Goal: Check status: Check status

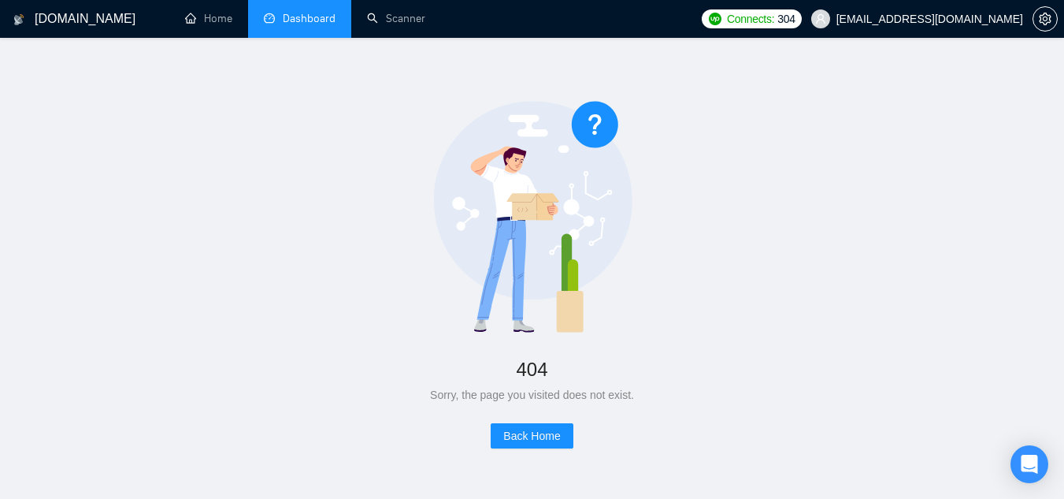
click at [316, 24] on link "Dashboard" at bounding box center [300, 18] width 72 height 13
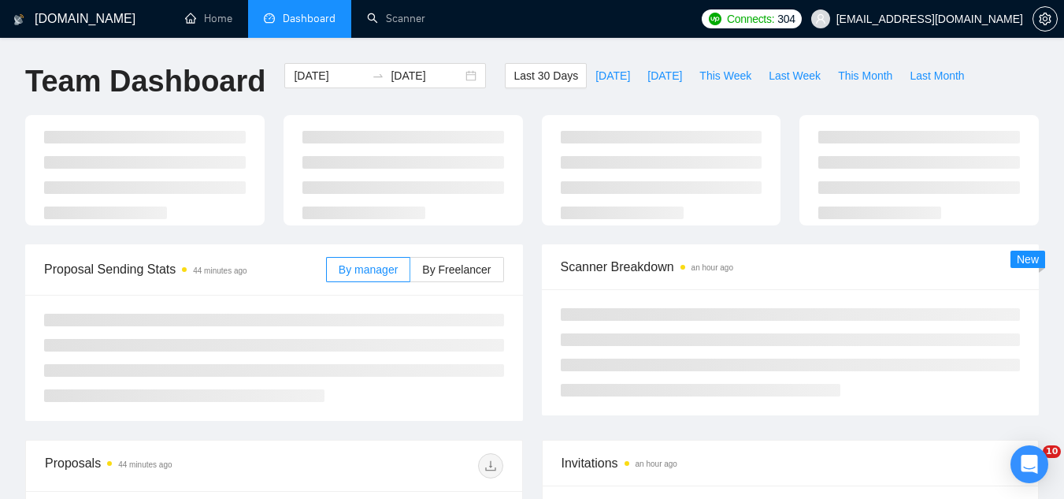
type input "[DATE]"
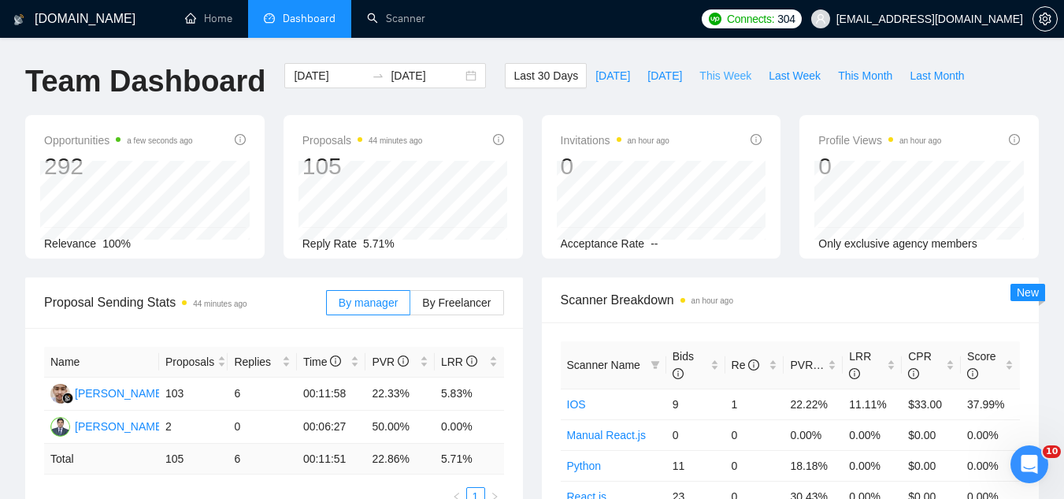
click at [719, 79] on span "This Week" at bounding box center [726, 75] width 52 height 17
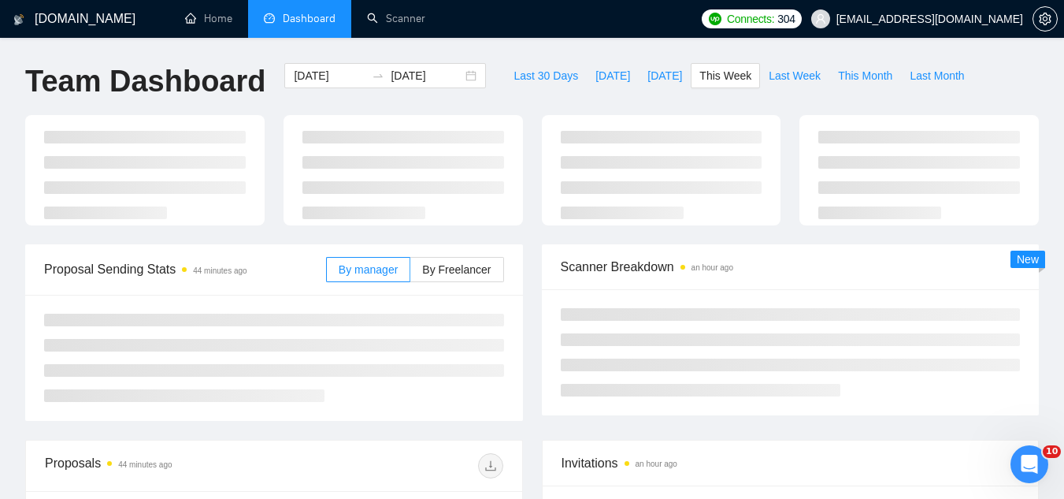
type input "[DATE]"
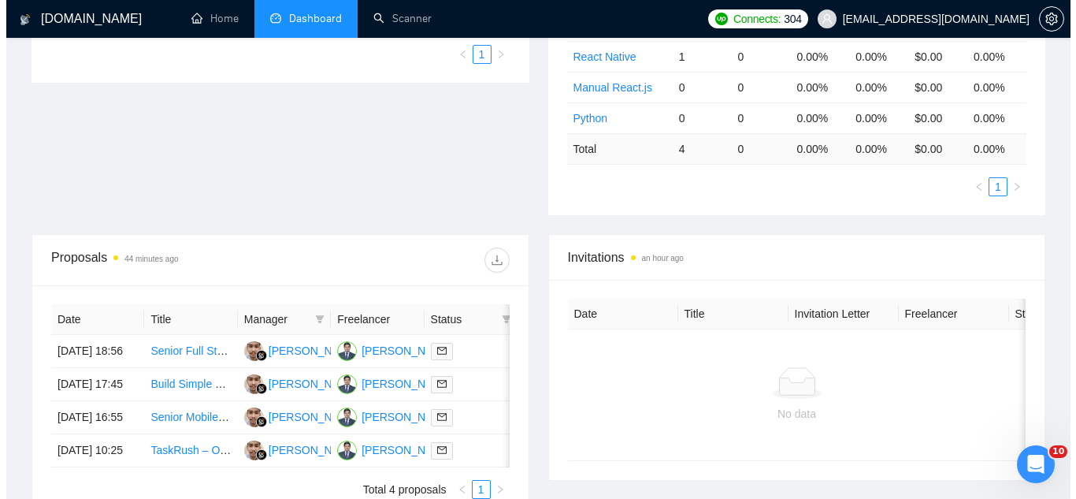
scroll to position [552, 0]
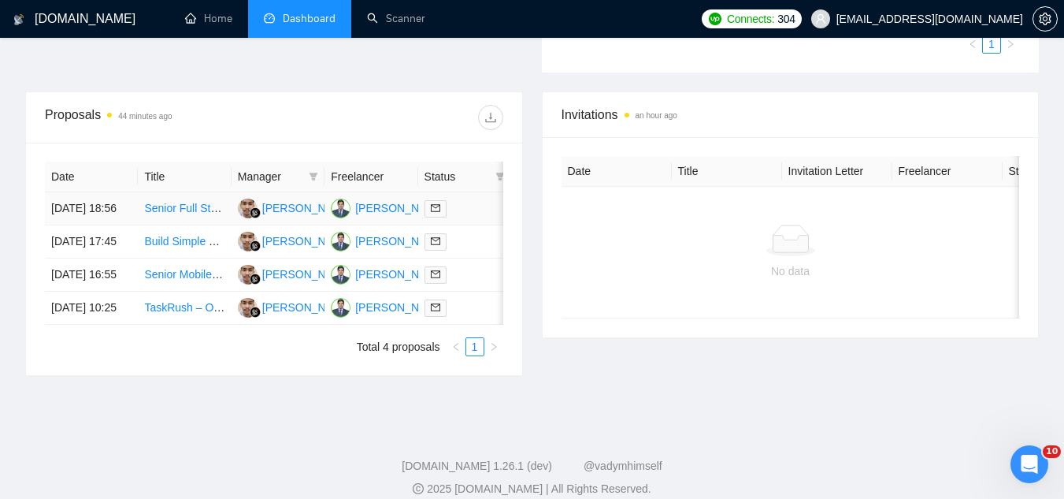
click at [176, 225] on td "Senior Full Stack Developer with AI Python and React Expertise" at bounding box center [184, 208] width 93 height 33
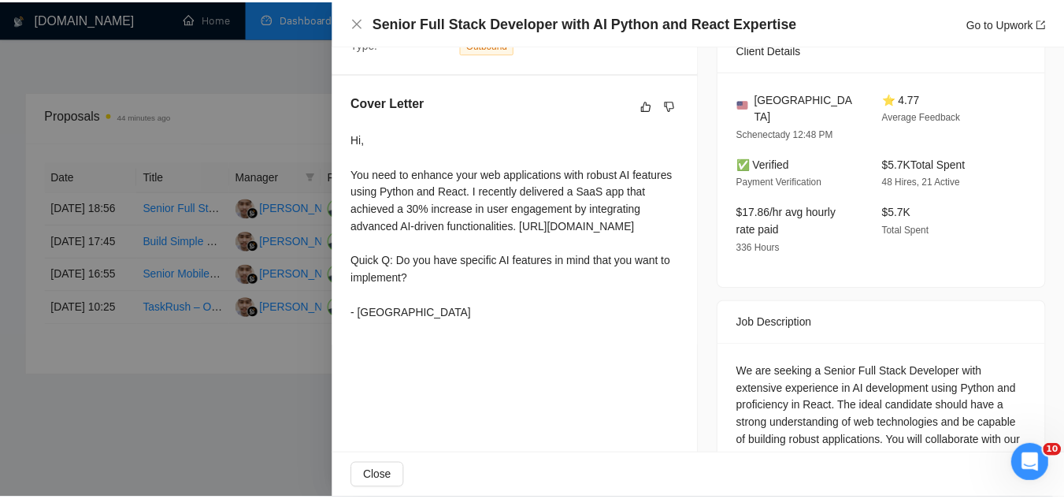
scroll to position [394, 0]
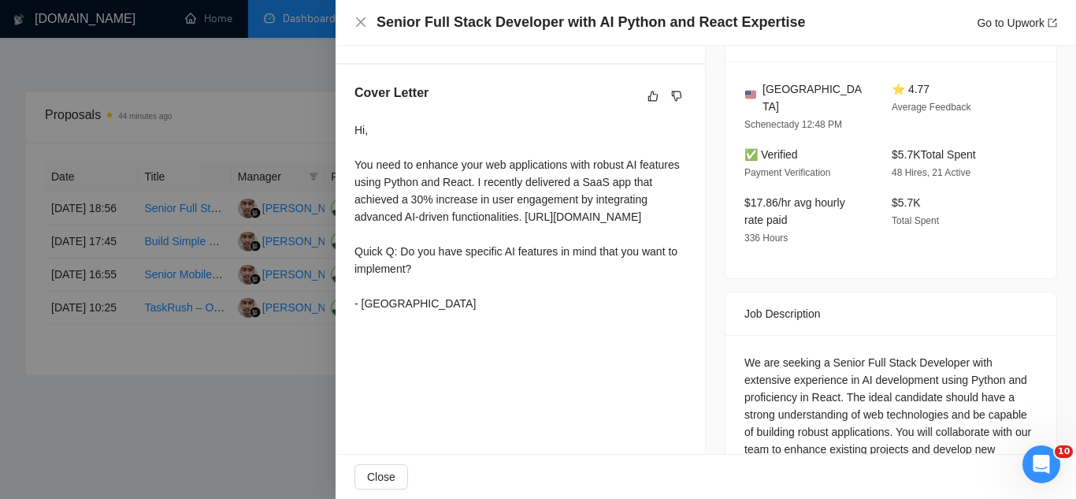
click at [243, 453] on div at bounding box center [538, 249] width 1076 height 499
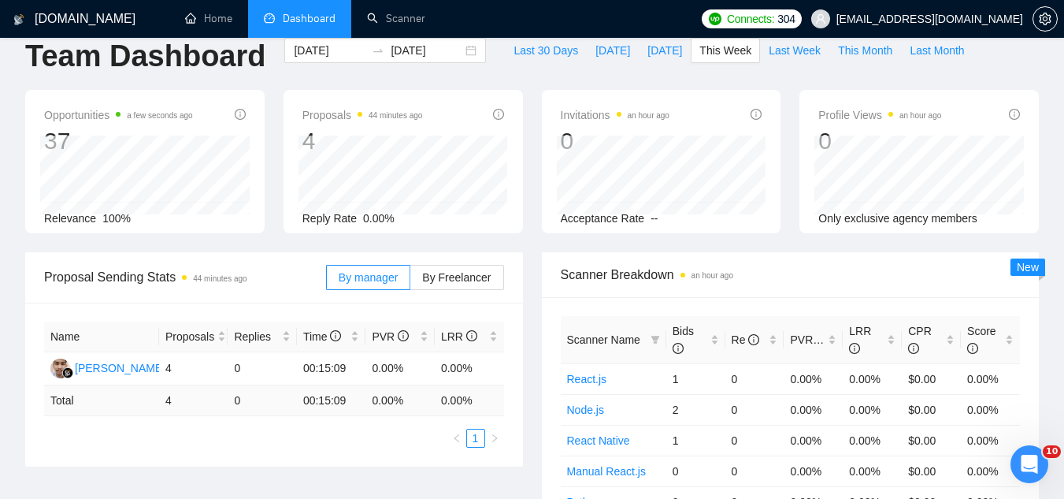
scroll to position [0, 0]
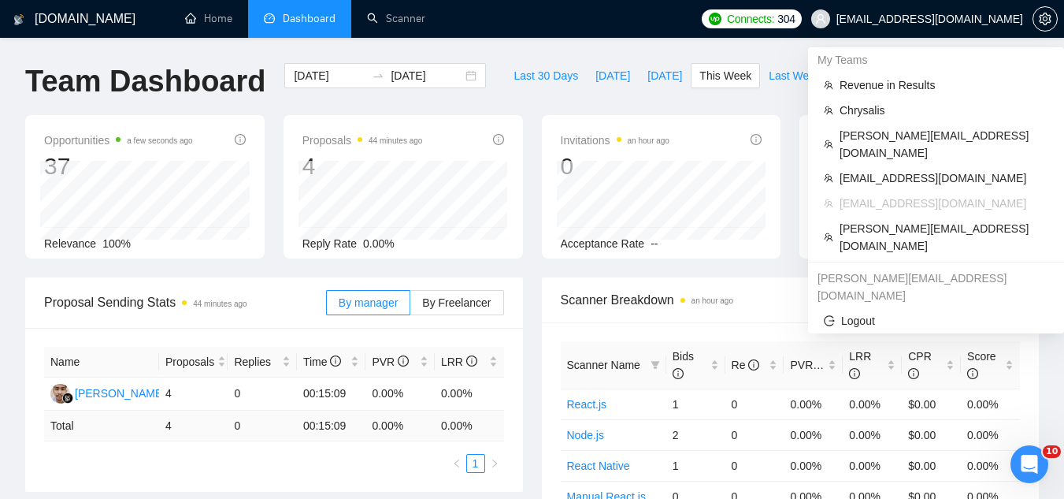
click at [897, 28] on span "[EMAIL_ADDRESS][DOMAIN_NAME]" at bounding box center [917, 19] width 231 height 50
click at [867, 111] on span "Chrysalis" at bounding box center [944, 110] width 209 height 17
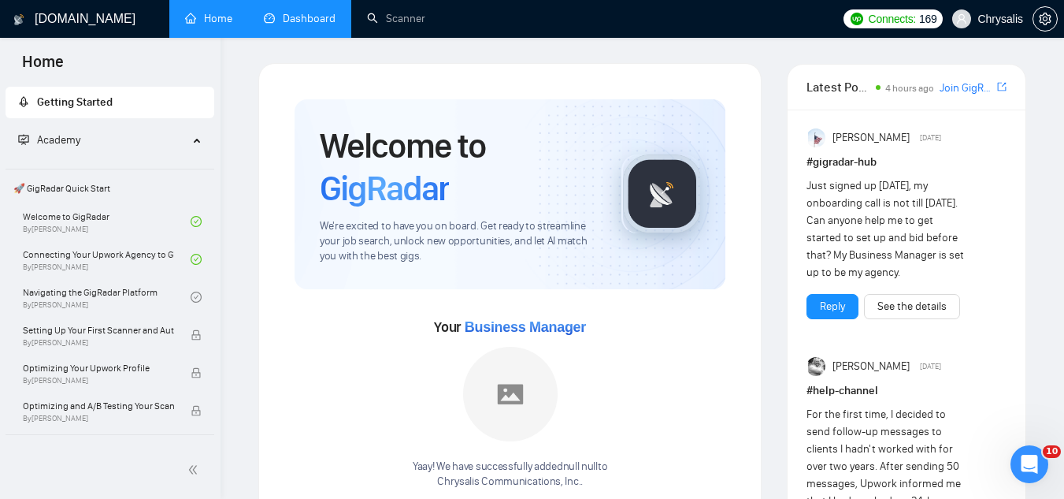
click at [313, 17] on link "Dashboard" at bounding box center [300, 18] width 72 height 13
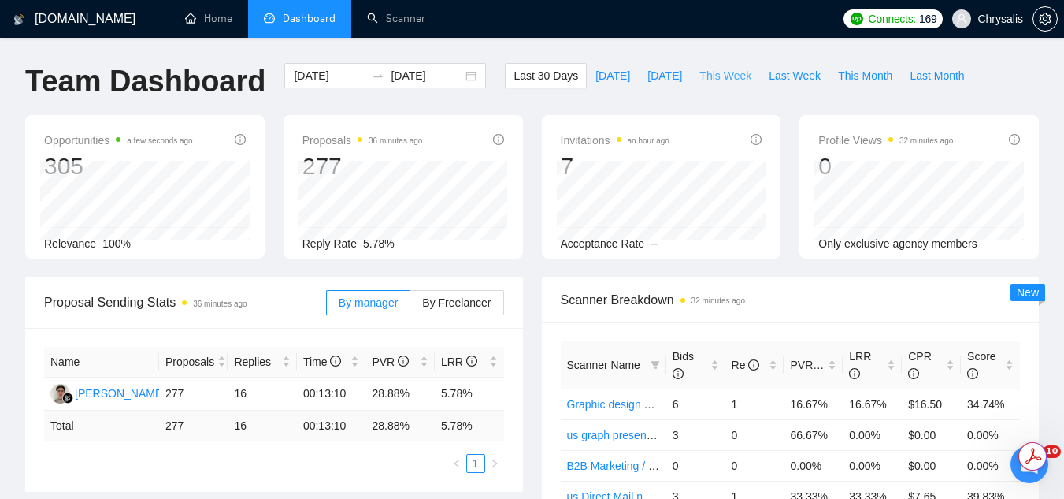
click at [713, 78] on span "This Week" at bounding box center [726, 75] width 52 height 17
type input "[DATE]"
